Goal: Transaction & Acquisition: Purchase product/service

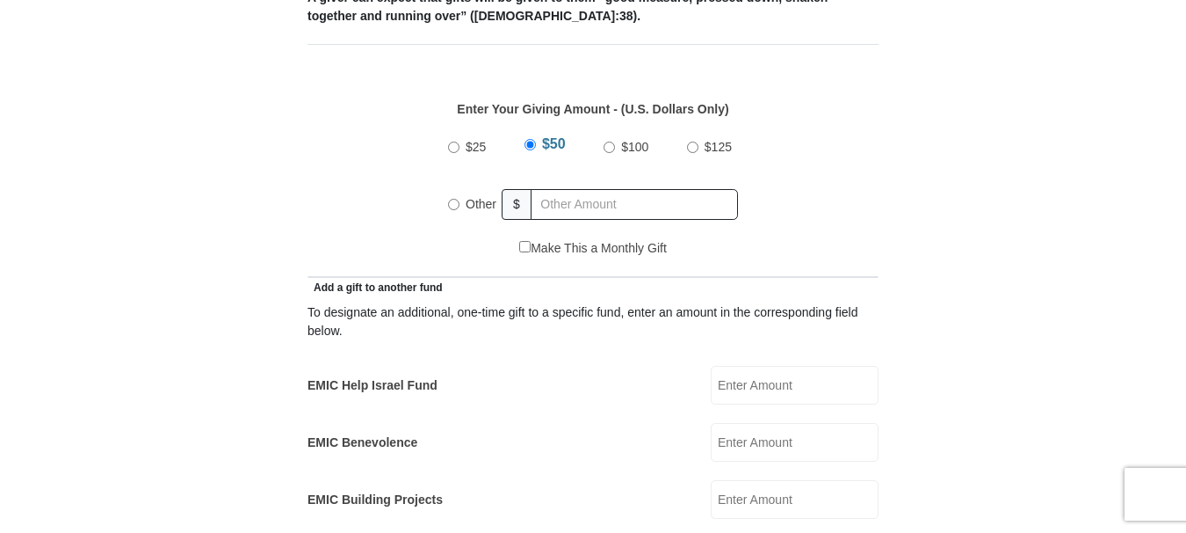
scroll to position [791, 0]
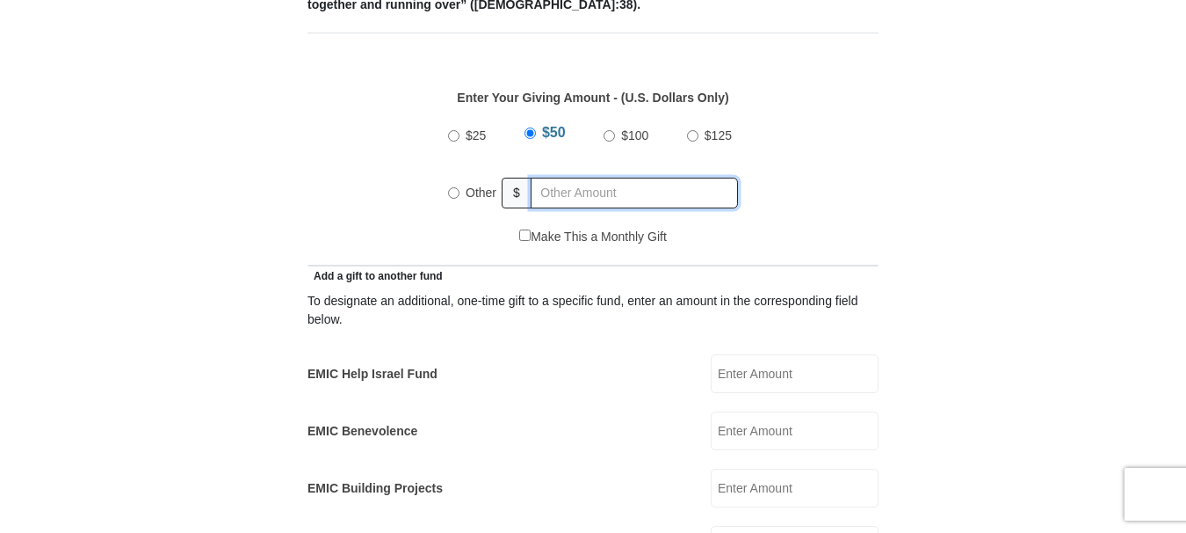
radio input "true"
click at [592, 178] on input "text" at bounding box center [637, 193] width 201 height 31
type input "200"
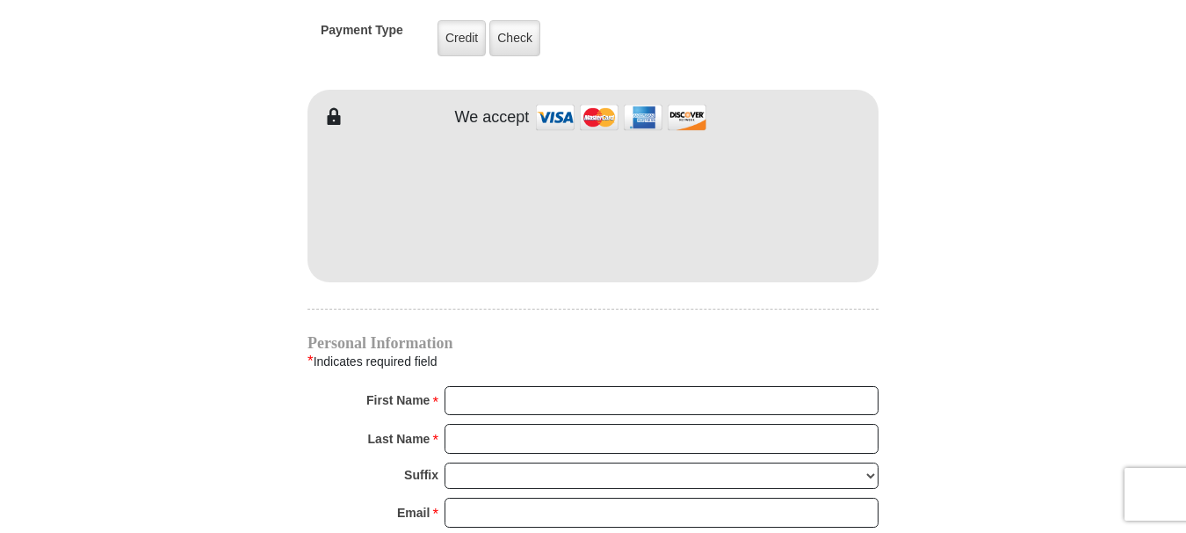
scroll to position [1494, 0]
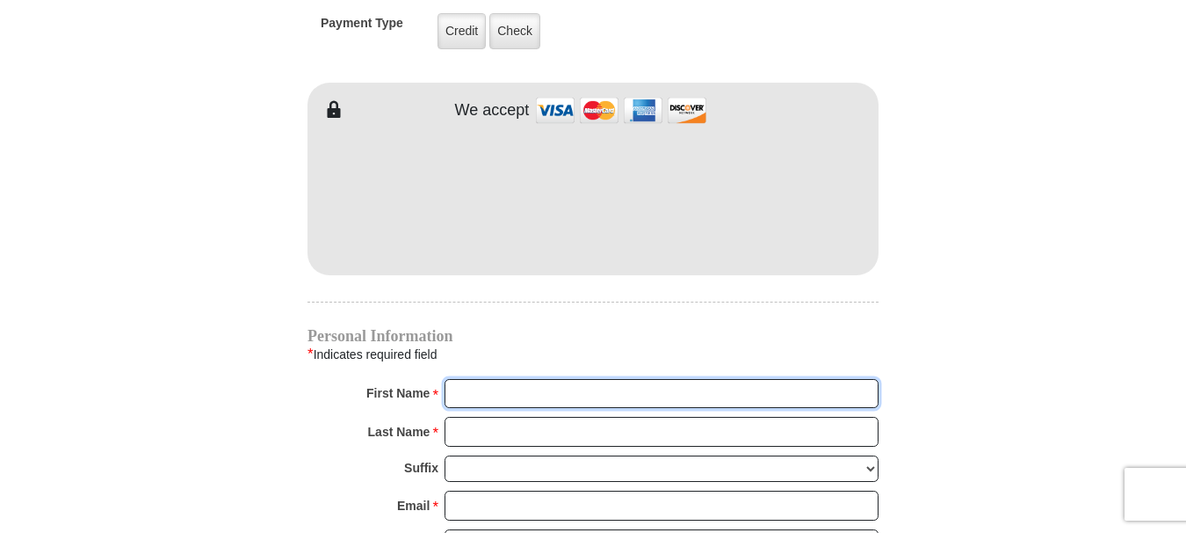
click at [573, 379] on input "First Name *" at bounding box center [662, 394] width 434 height 30
type input "Amay and [DEMOGRAPHIC_DATA]"
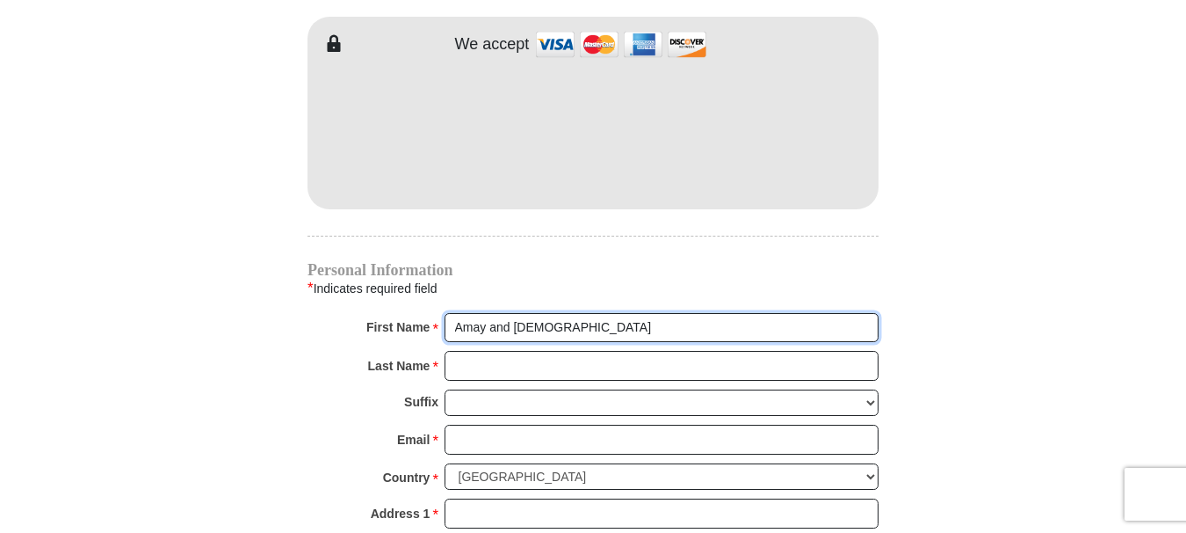
scroll to position [1670, 0]
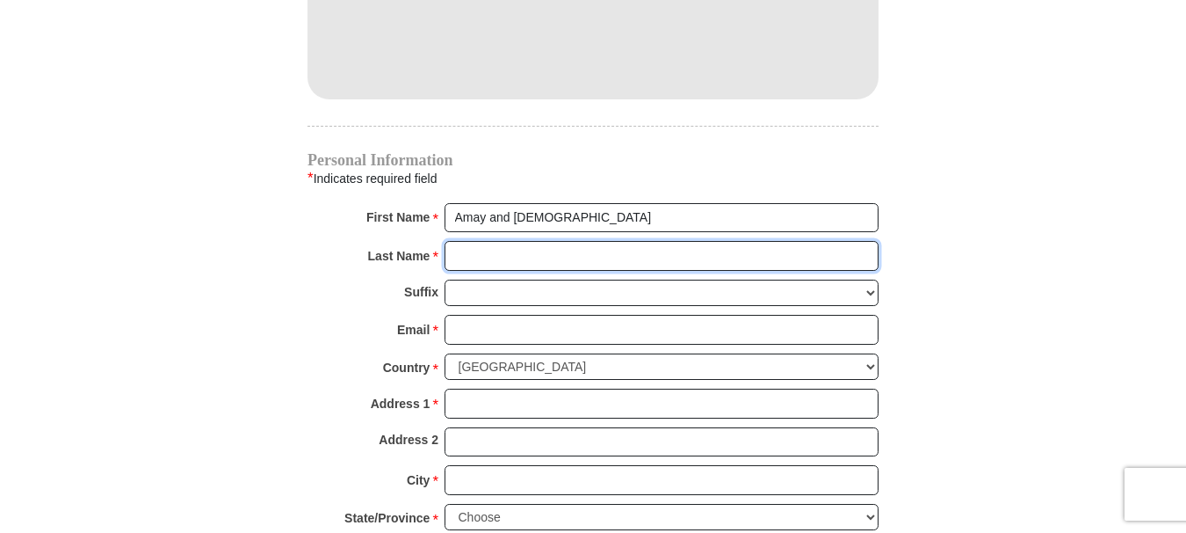
click at [539, 241] on input "Last Name *" at bounding box center [662, 256] width 434 height 30
type input "[PERSON_NAME]"
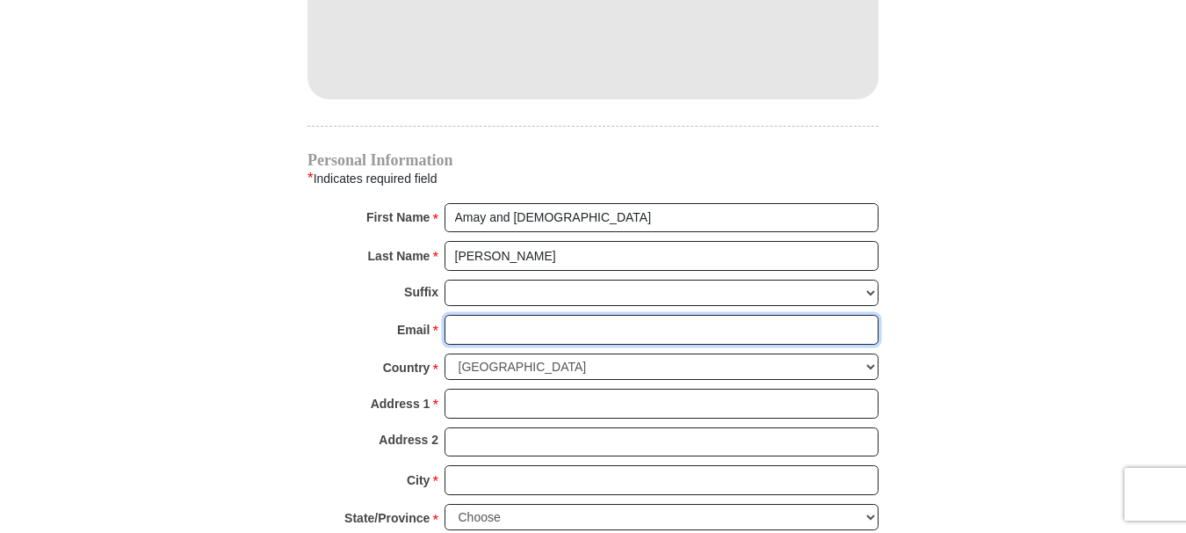
type input "[EMAIL_ADDRESS][DOMAIN_NAME]"
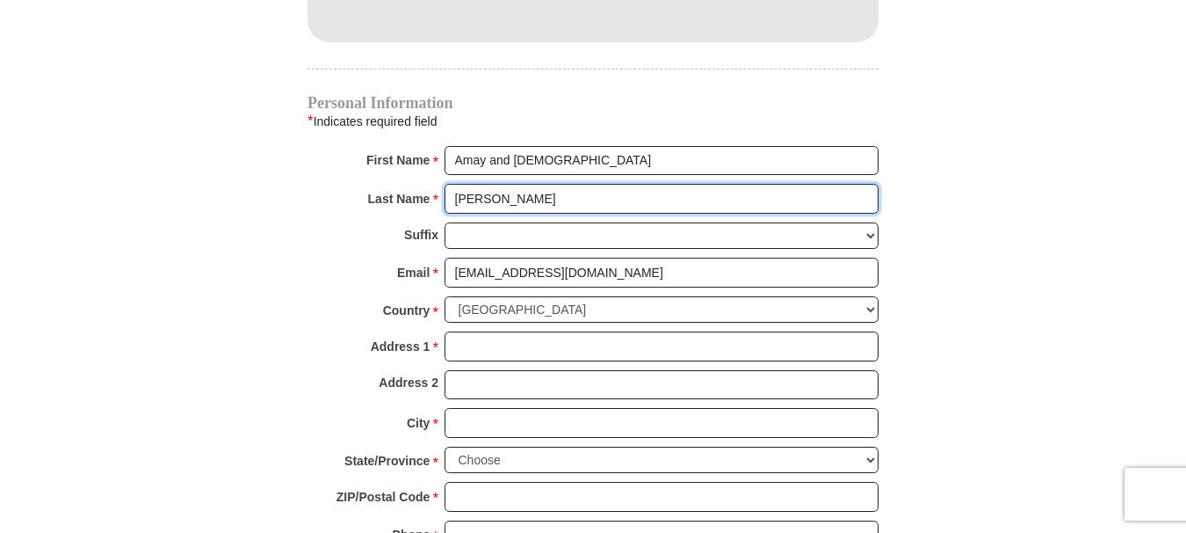
scroll to position [1758, 0]
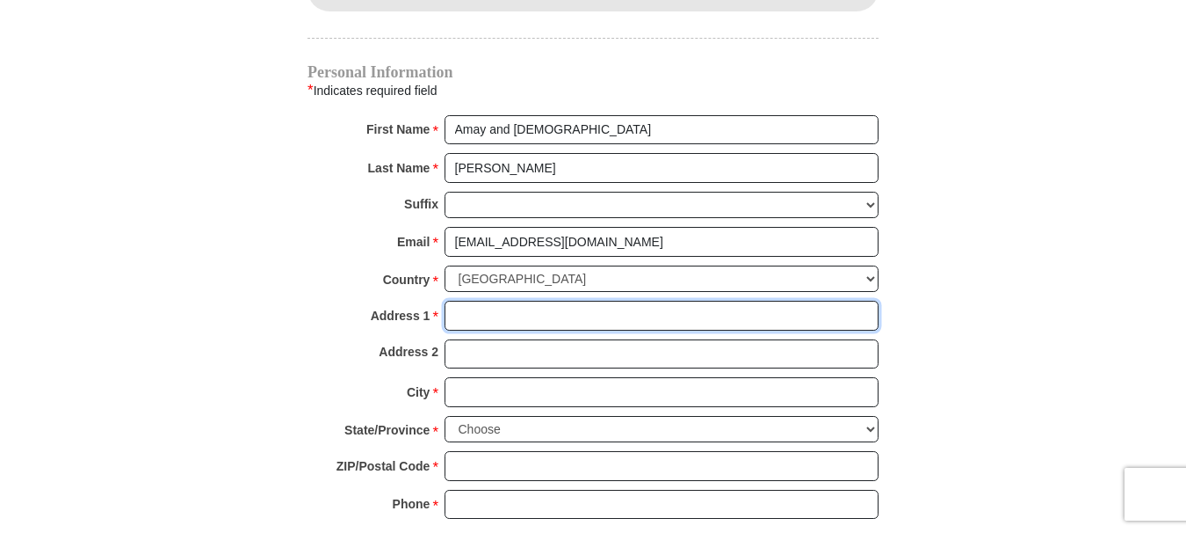
click at [544, 301] on input "Address 1 *" at bounding box center [662, 316] width 434 height 30
type input "[STREET_ADDRESS]"
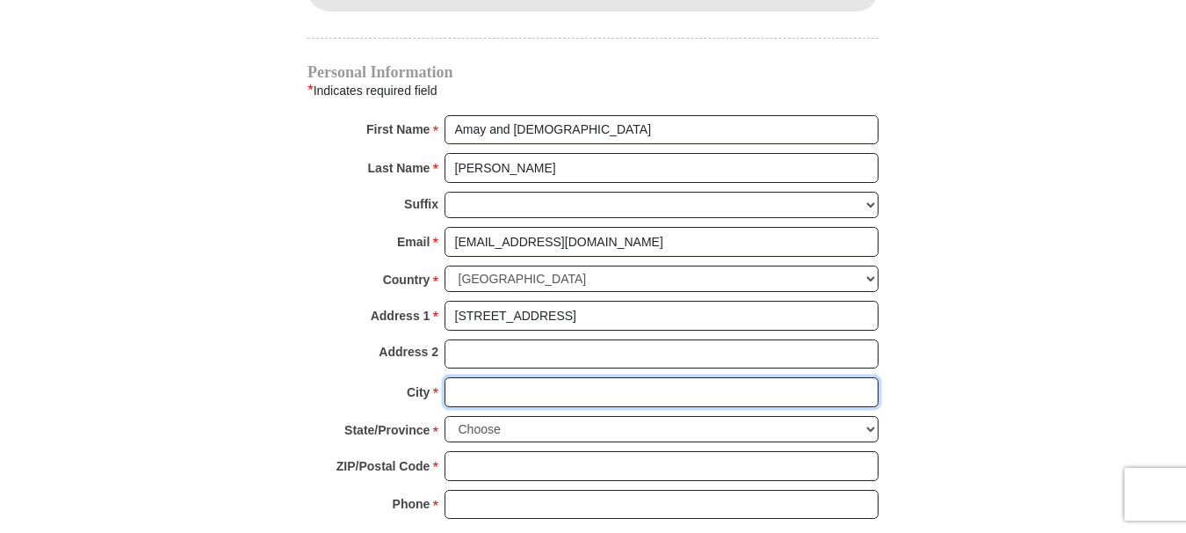
click at [566, 377] on input "City *" at bounding box center [662, 392] width 434 height 30
type input "[GEOGRAPHIC_DATA]"
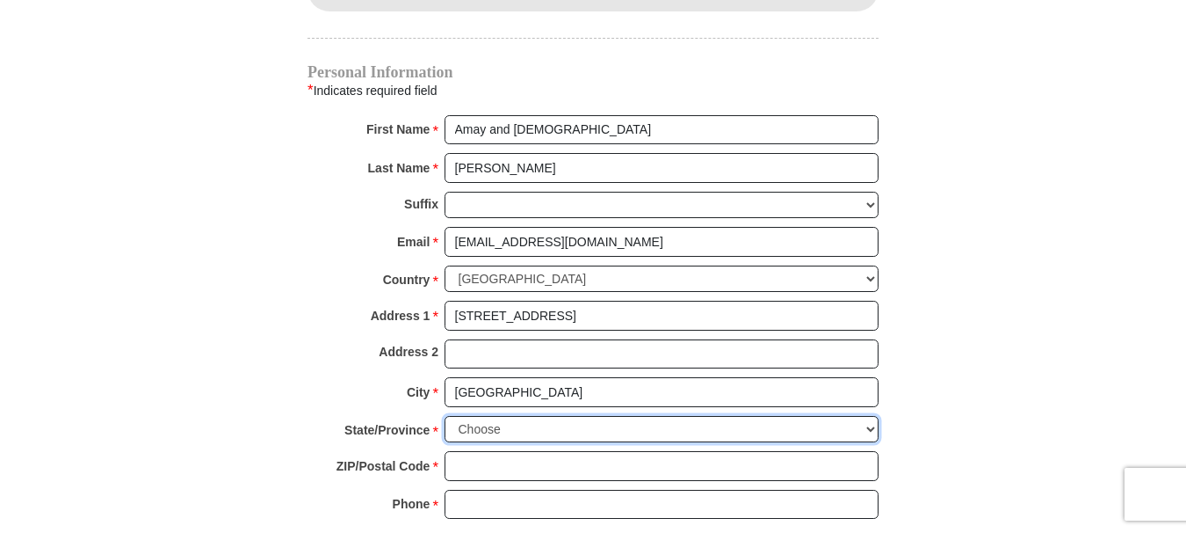
click at [536, 416] on select "Choose [US_STATE] [US_STATE] [US_STATE] [US_STATE] [US_STATE] Armed Forces Amer…" at bounding box center [662, 429] width 434 height 27
select select "FL"
click at [445, 416] on select "Choose [US_STATE] [US_STATE] [US_STATE] [US_STATE] [US_STATE] Armed Forces Amer…" at bounding box center [662, 429] width 434 height 27
click at [543, 451] on input "ZIP/Postal Code *" at bounding box center [662, 466] width 434 height 30
type input "32258"
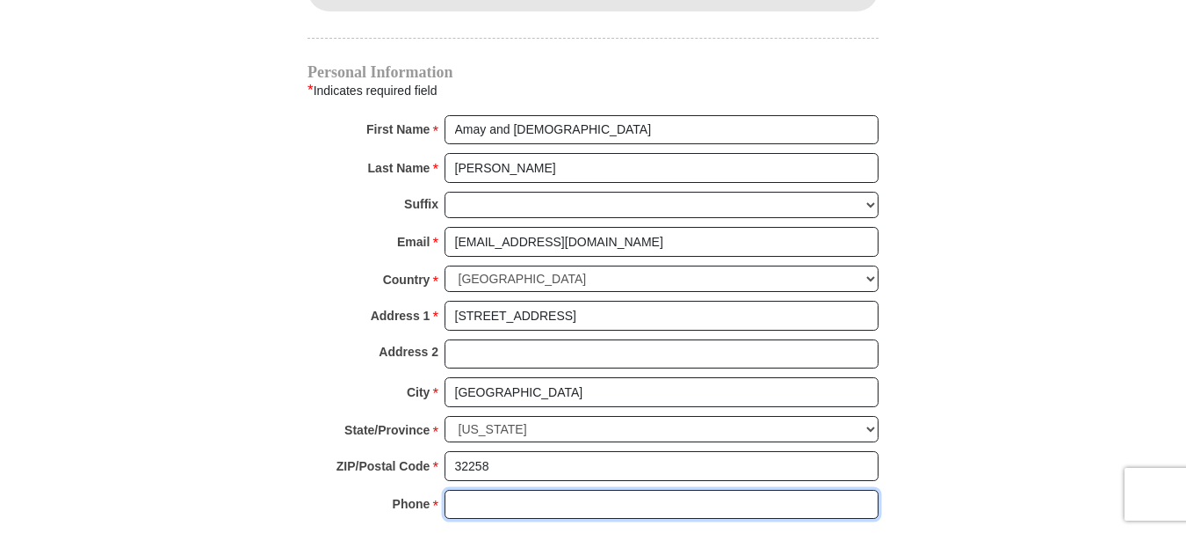
click at [552, 490] on input "Phone * *" at bounding box center [662, 505] width 434 height 30
type input "9046736456"
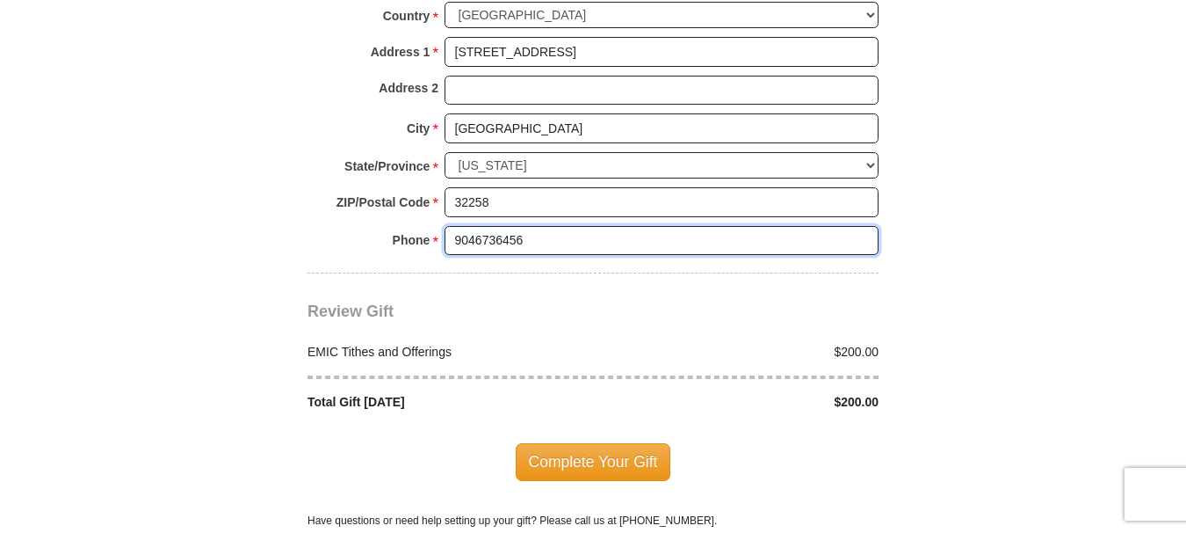
scroll to position [2109, 0]
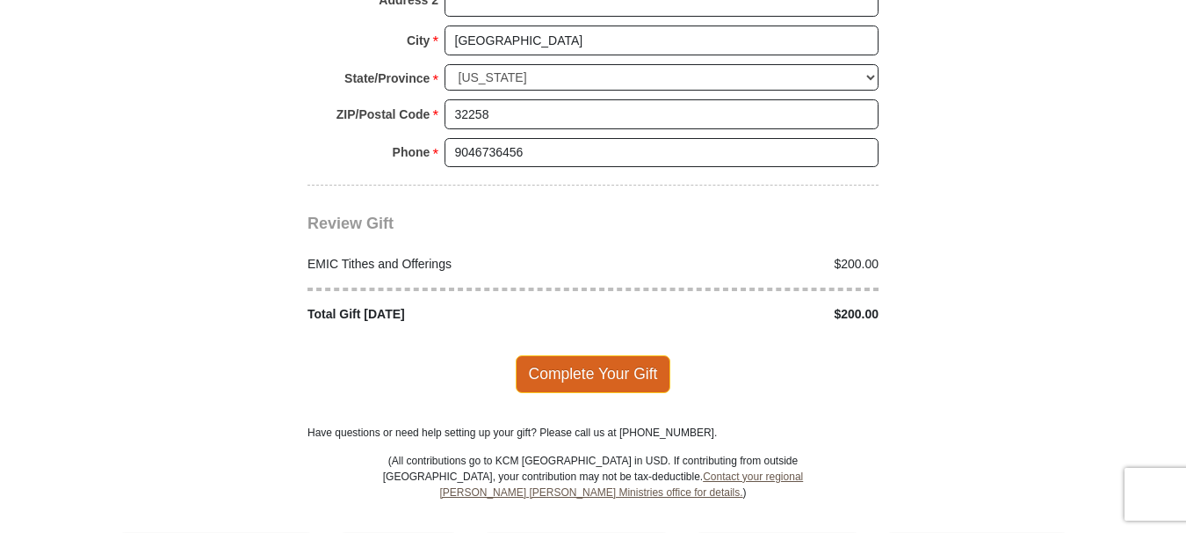
click at [575, 355] on span "Complete Your Gift" at bounding box center [594, 373] width 156 height 37
